Goal: Check status: Check status

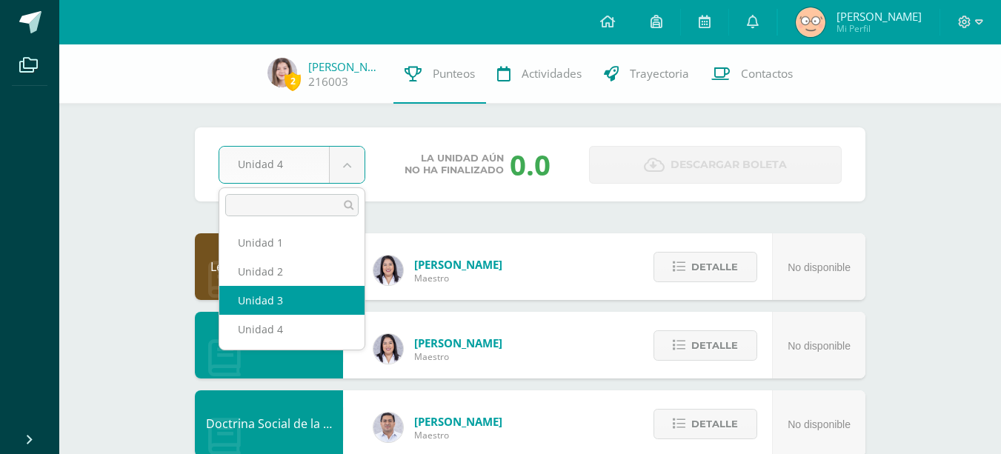
select select "Unidad 3"
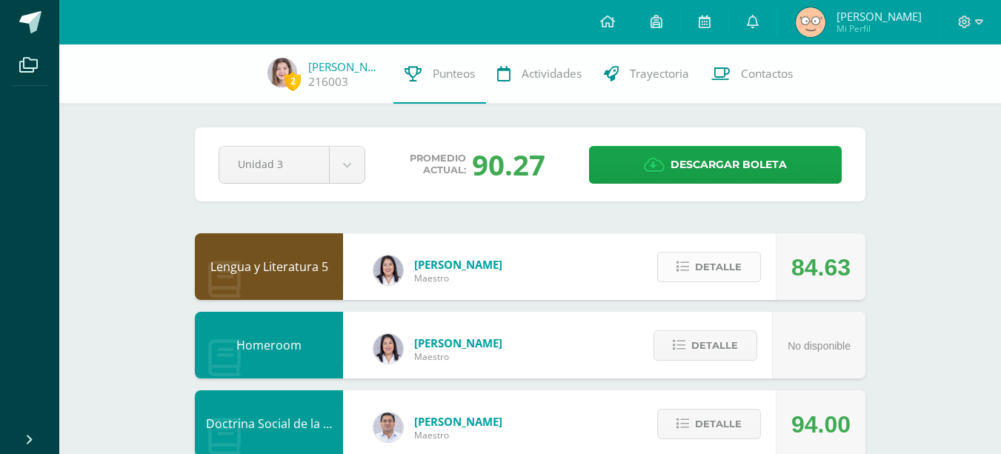
click at [693, 272] on button "Detalle" at bounding box center [709, 267] width 104 height 30
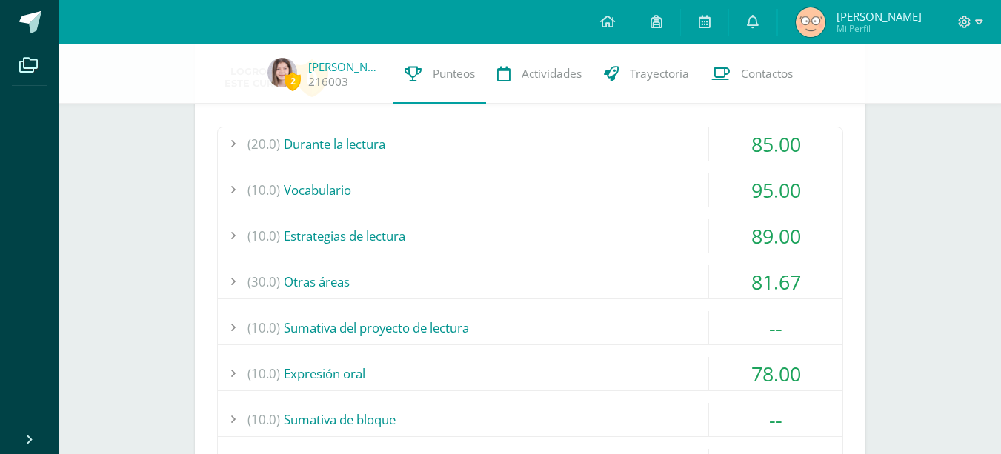
scroll to position [222, 0]
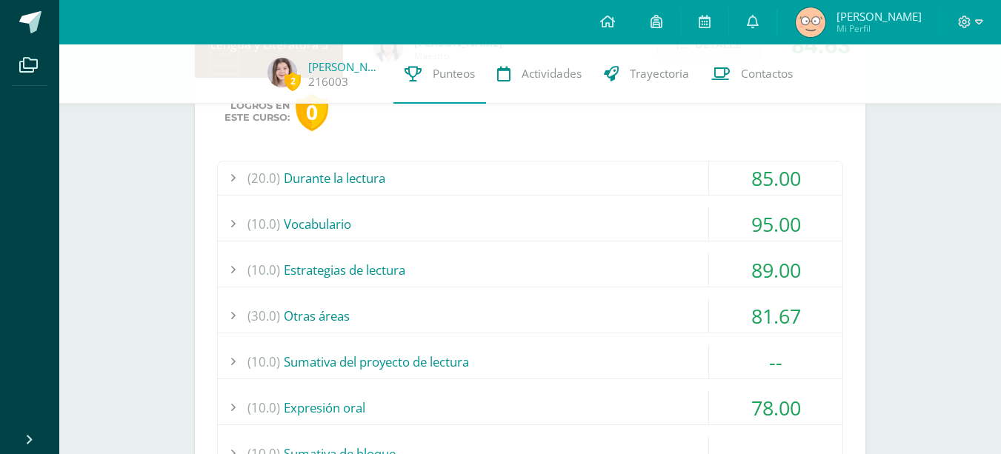
click at [436, 300] on div "(30.0) Otras áreas" at bounding box center [530, 315] width 624 height 33
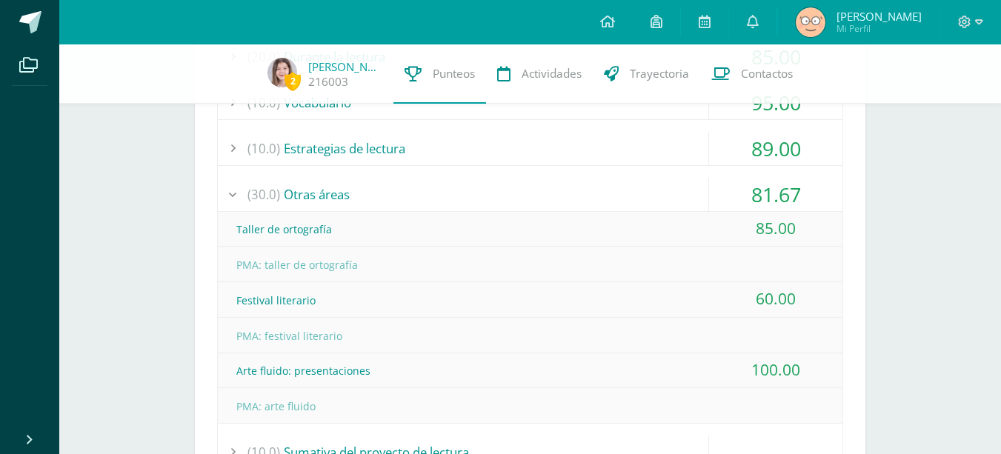
scroll to position [370, 0]
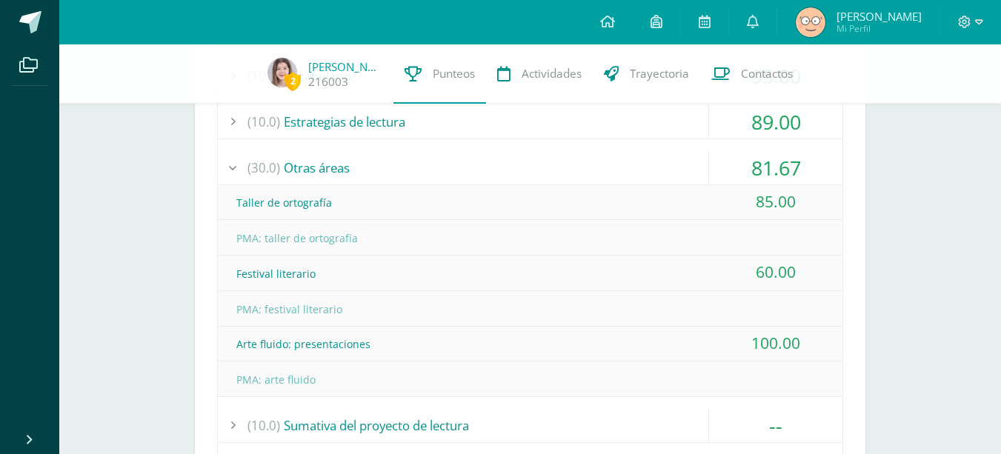
click at [392, 164] on div "(30.0) Otras áreas" at bounding box center [530, 167] width 624 height 33
